Goal: Task Accomplishment & Management: Use online tool/utility

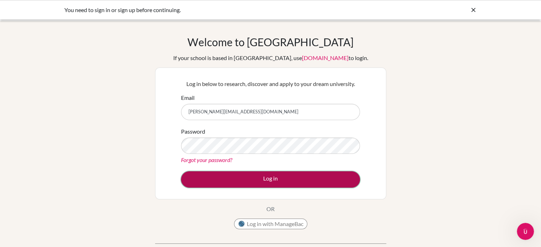
drag, startPoint x: 0, startPoint y: 0, endPoint x: 224, endPoint y: 182, distance: 288.9
click at [224, 182] on button "Log in" at bounding box center [270, 179] width 179 height 16
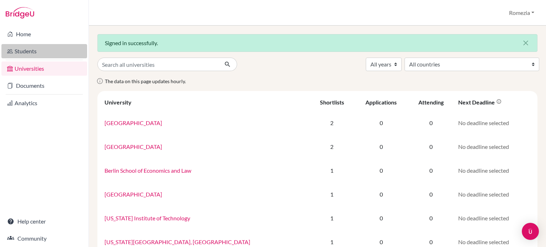
click at [46, 53] on link "Students" at bounding box center [44, 51] width 86 height 14
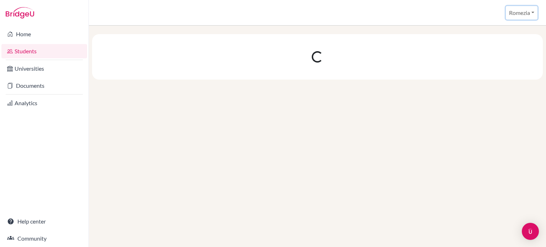
click at [530, 13] on button "Romezia" at bounding box center [522, 13] width 32 height 14
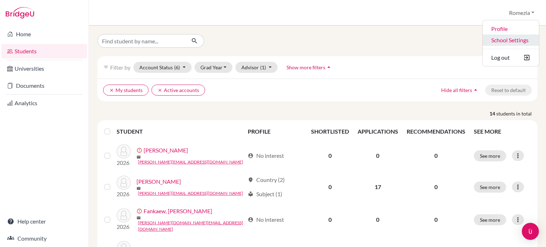
click at [510, 41] on link "School Settings" at bounding box center [511, 39] width 56 height 11
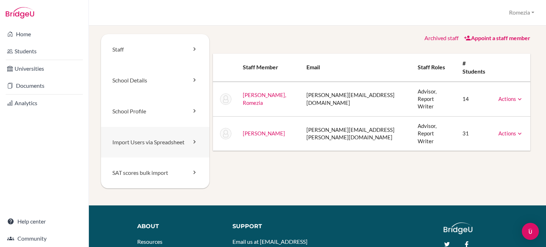
click at [161, 142] on link "Import Users via Spreadsheet" at bounding box center [155, 142] width 108 height 31
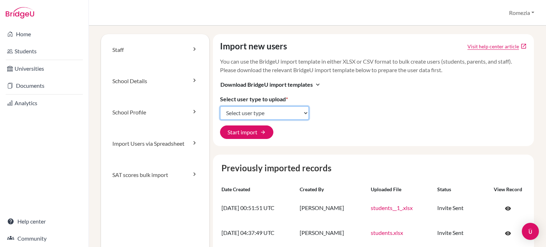
click at [262, 117] on select "Select user type Students Students and parents Parents Advisors Report writers" at bounding box center [264, 113] width 89 height 14
click at [313, 79] on div "Import new users Visit help center article open_in_new You can use the BridgeU …" at bounding box center [373, 90] width 321 height 112
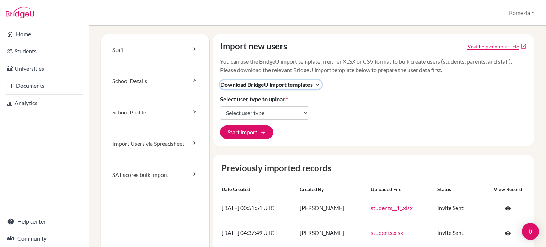
click at [300, 85] on span "Download BridgeU import templates" at bounding box center [266, 84] width 92 height 9
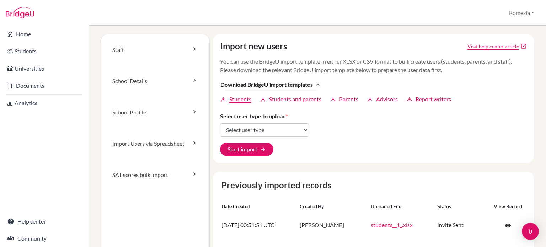
click at [246, 101] on span "Students" at bounding box center [240, 99] width 22 height 9
